Goal: Task Accomplishment & Management: Manage account settings

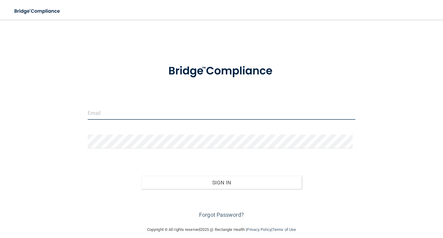
click at [137, 110] on input "email" at bounding box center [221, 113] width 267 height 14
type input "saramasterson2@gmail.com"
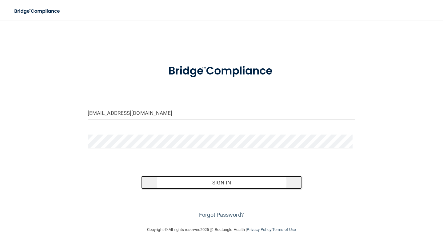
click at [222, 183] on button "Sign In" at bounding box center [221, 182] width 160 height 14
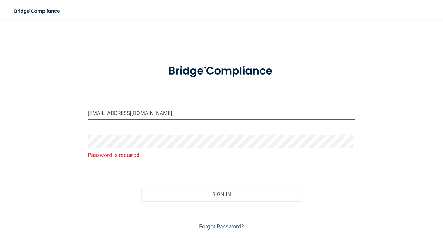
click at [165, 112] on input "saramasterson2@gmail.com" at bounding box center [221, 113] width 267 height 14
drag, startPoint x: 165, startPoint y: 112, endPoint x: 26, endPoint y: 108, distance: 138.7
click at [26, 108] on div "saramasterson2@gmail.com Password is required Invalid email/password. You don't…" at bounding box center [221, 128] width 418 height 205
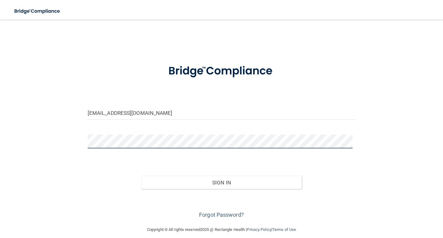
click at [141, 175] on button "Sign In" at bounding box center [221, 182] width 160 height 14
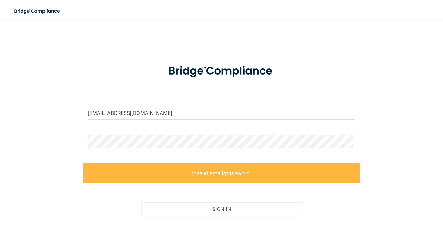
click at [2, 135] on main "saramasterson2@gmail.com Invalid email/password. You don't have permission to a…" at bounding box center [221, 129] width 443 height 218
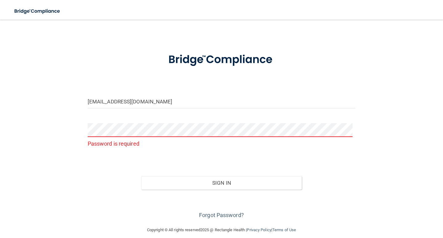
scroll to position [18, 0]
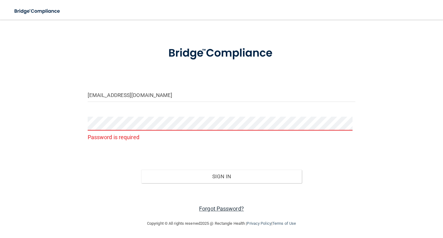
click at [236, 209] on link "Forgot Password?" at bounding box center [221, 208] width 45 height 6
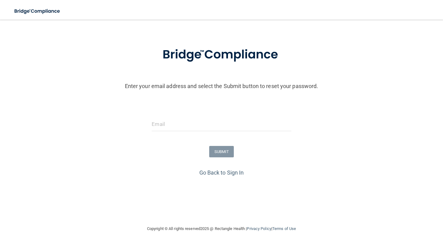
scroll to position [23, 0]
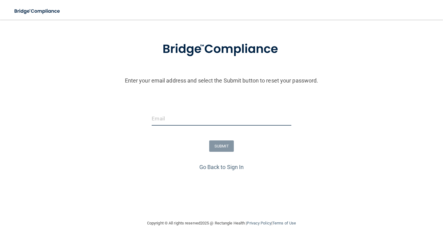
click at [185, 115] on input "email" at bounding box center [220, 119] width 139 height 14
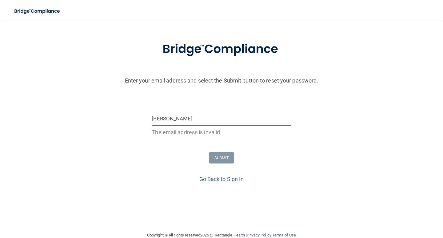
type input "[EMAIL_ADDRESS][DOMAIN_NAME]"
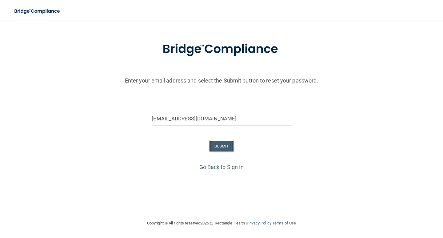
click at [218, 148] on button "SUBMIT" at bounding box center [221, 145] width 25 height 11
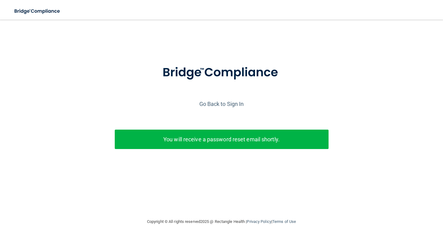
scroll to position [0, 0]
click at [230, 104] on link "Go Back to Sign In" at bounding box center [221, 103] width 45 height 6
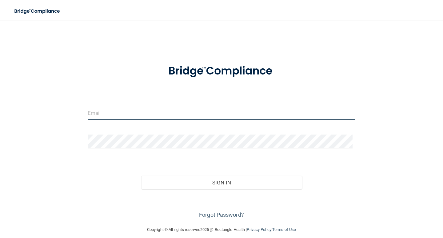
click at [95, 117] on input "email" at bounding box center [221, 113] width 267 height 14
type input "[EMAIL_ADDRESS][DOMAIN_NAME]"
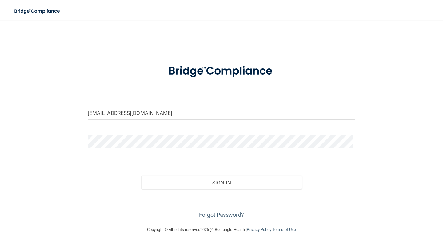
click at [141, 175] on button "Sign In" at bounding box center [221, 182] width 160 height 14
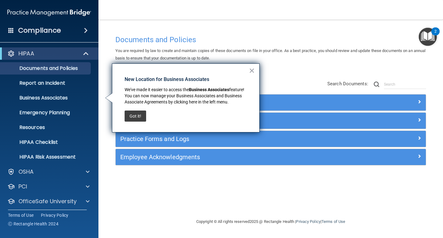
click at [85, 31] on span at bounding box center [86, 30] width 4 height 7
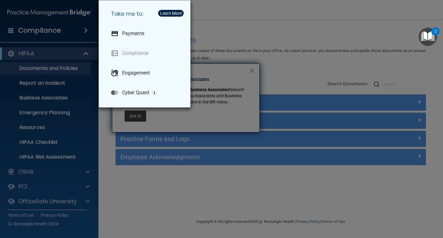
click at [36, 69] on div "Take me to: Payments Compliance Engagement Cyber Quant" at bounding box center [221, 119] width 443 height 238
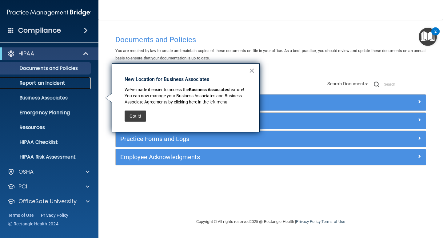
click at [35, 83] on p "Report an Incident" at bounding box center [46, 83] width 84 height 6
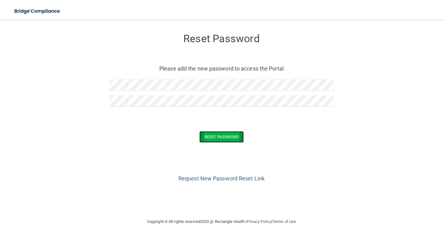
click at [204, 133] on button "Reset Password" at bounding box center [221, 136] width 44 height 11
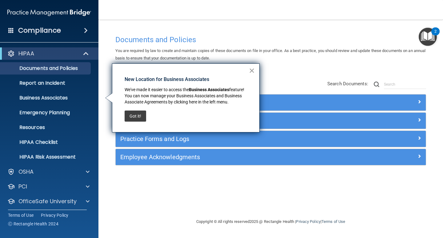
click at [251, 69] on button "×" at bounding box center [252, 70] width 6 height 10
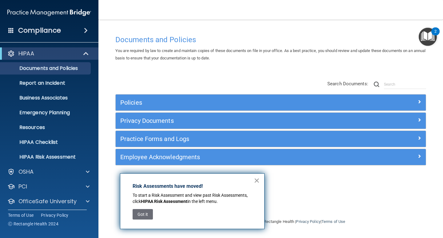
click at [257, 180] on button "×" at bounding box center [257, 180] width 6 height 10
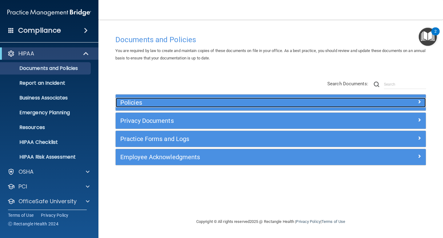
click at [418, 99] on span at bounding box center [419, 101] width 4 height 7
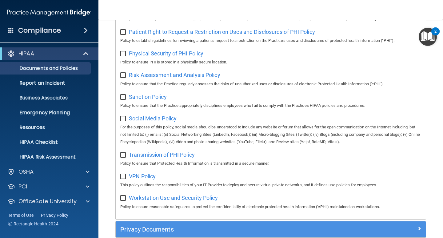
scroll to position [430, 0]
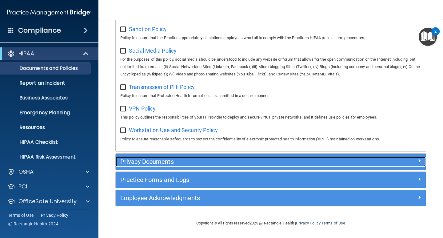
click at [417, 160] on div at bounding box center [386, 159] width 77 height 7
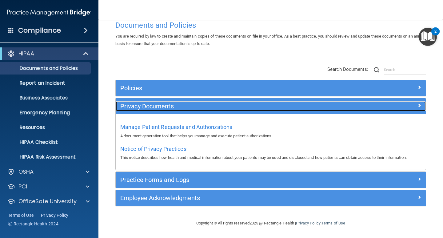
scroll to position [15, 0]
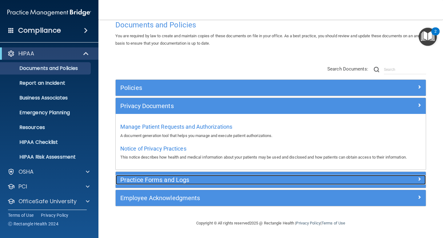
click at [417, 179] on span at bounding box center [419, 178] width 4 height 7
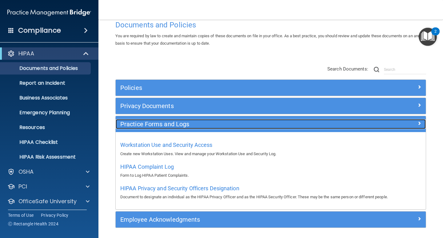
scroll to position [36, 0]
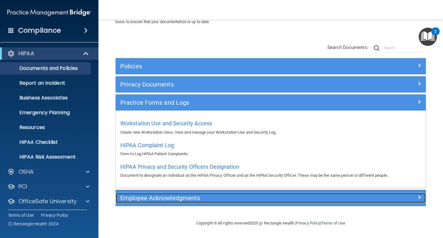
click at [417, 194] on span at bounding box center [419, 196] width 4 height 7
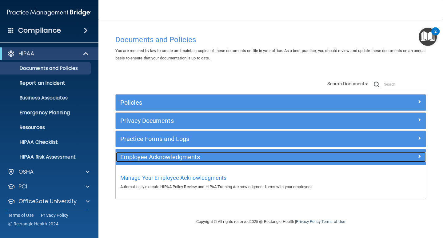
scroll to position [0, 0]
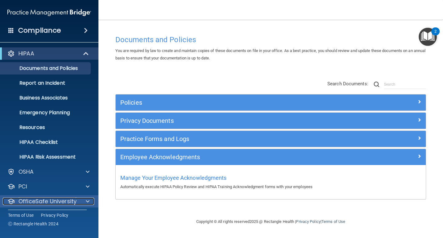
click at [54, 199] on p "OfficeSafe University" at bounding box center [47, 200] width 58 height 7
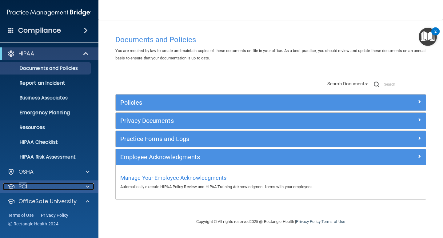
click at [86, 184] on span at bounding box center [88, 186] width 4 height 7
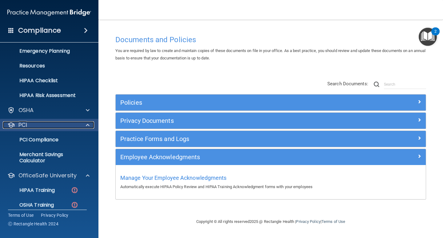
scroll to position [92, 0]
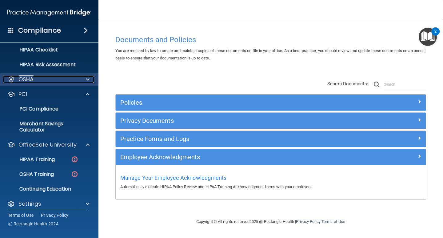
click at [89, 79] on span at bounding box center [88, 79] width 4 height 7
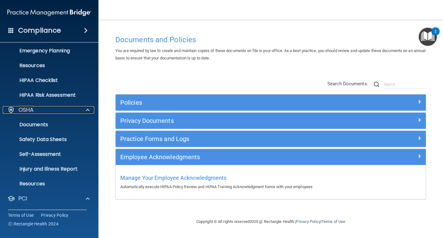
scroll to position [31, 0]
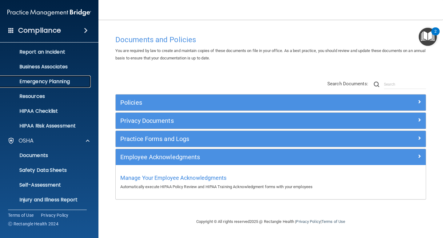
click at [56, 81] on p "Emergency Planning" at bounding box center [46, 81] width 84 height 6
